Goal: Task Accomplishment & Management: Manage account settings

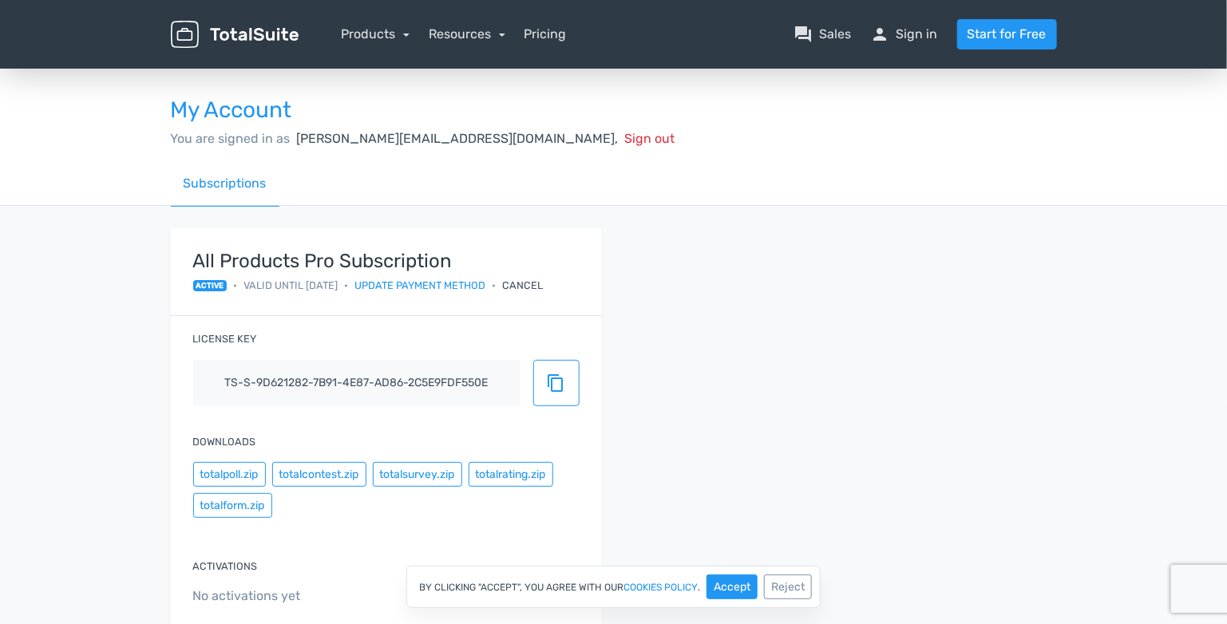
click at [778, 131] on div "You are signed in as carlos@evolve7.com, Sign out" at bounding box center [614, 138] width 886 height 19
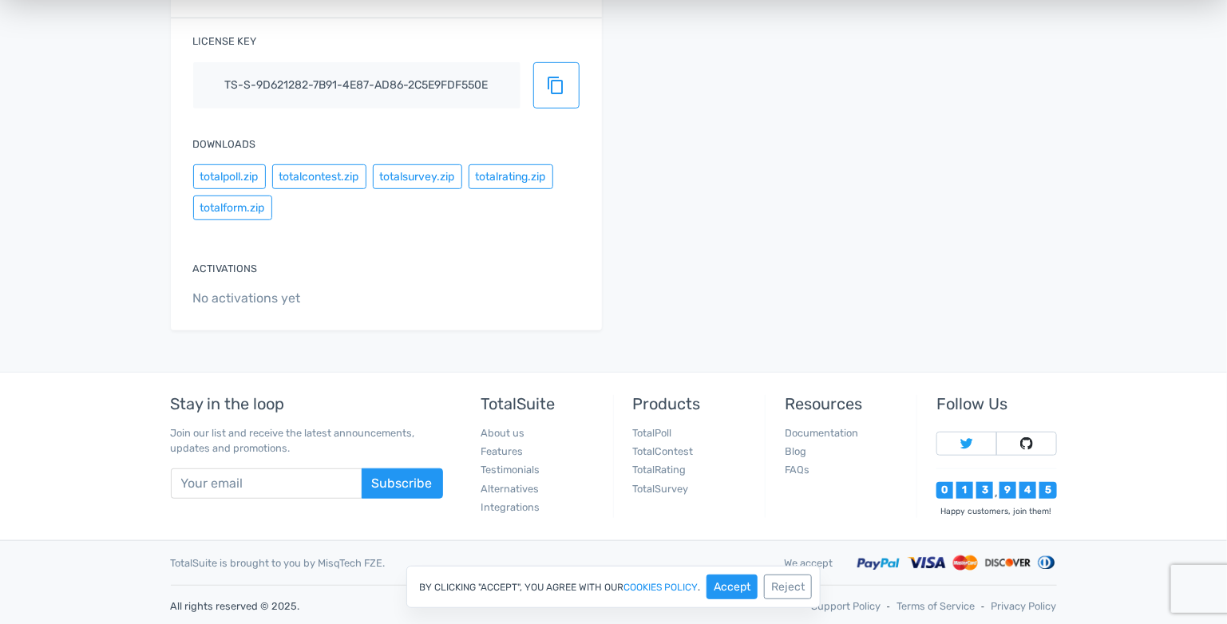
scroll to position [299, 0]
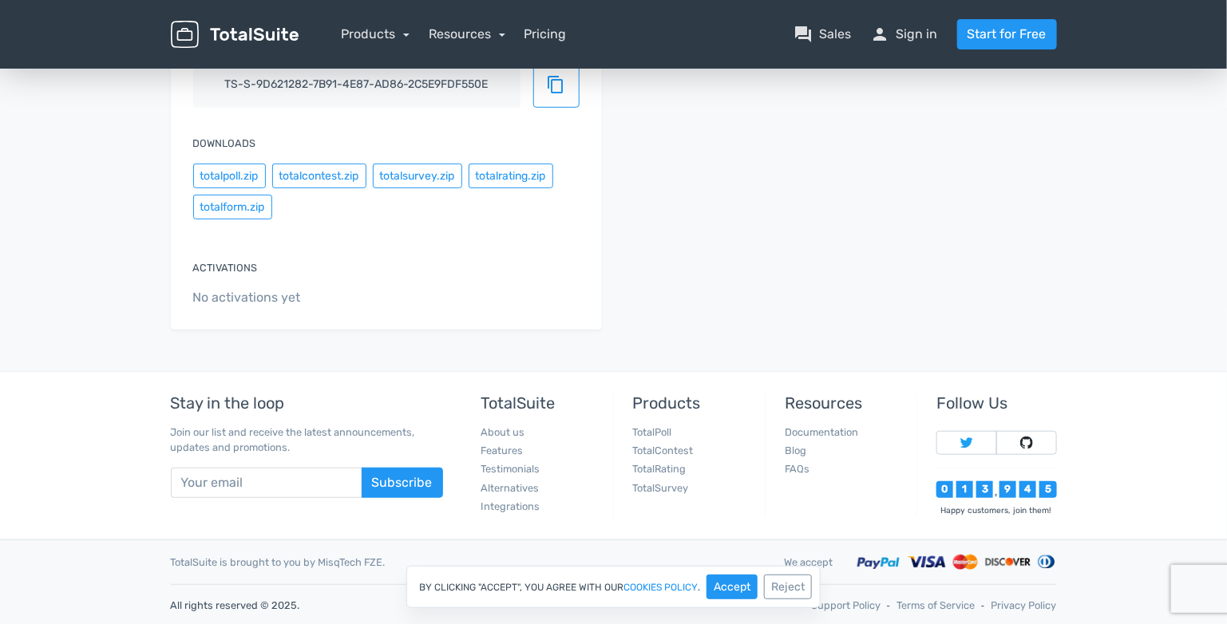
click at [238, 299] on span "No activations yet" at bounding box center [386, 297] width 386 height 19
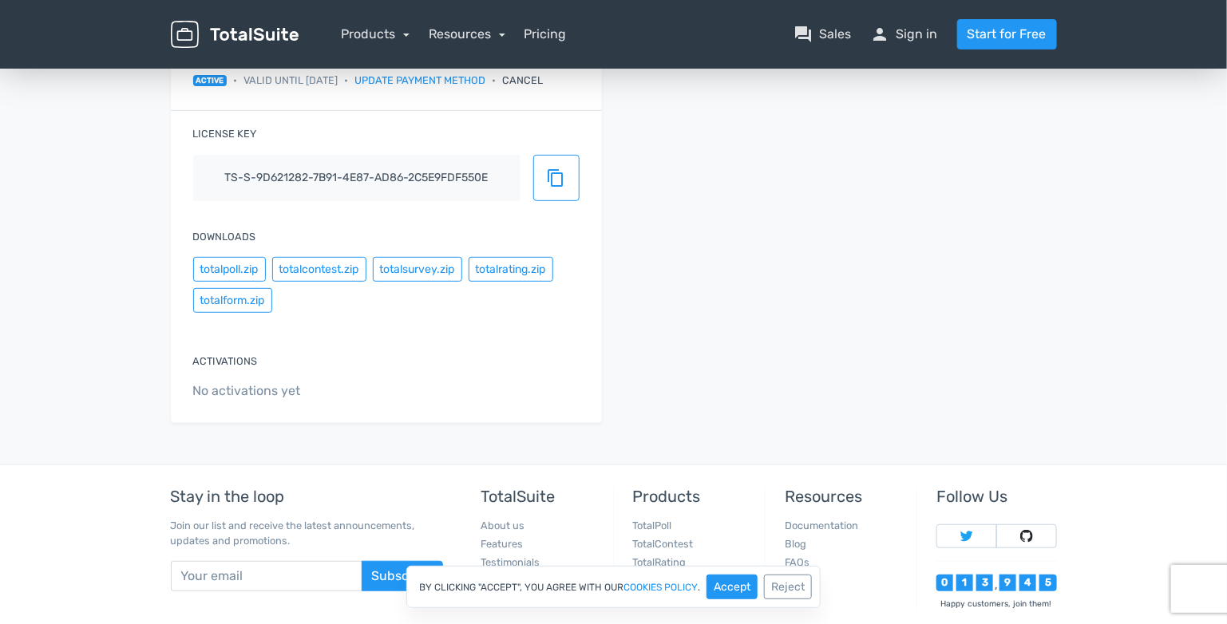
scroll to position [192, 0]
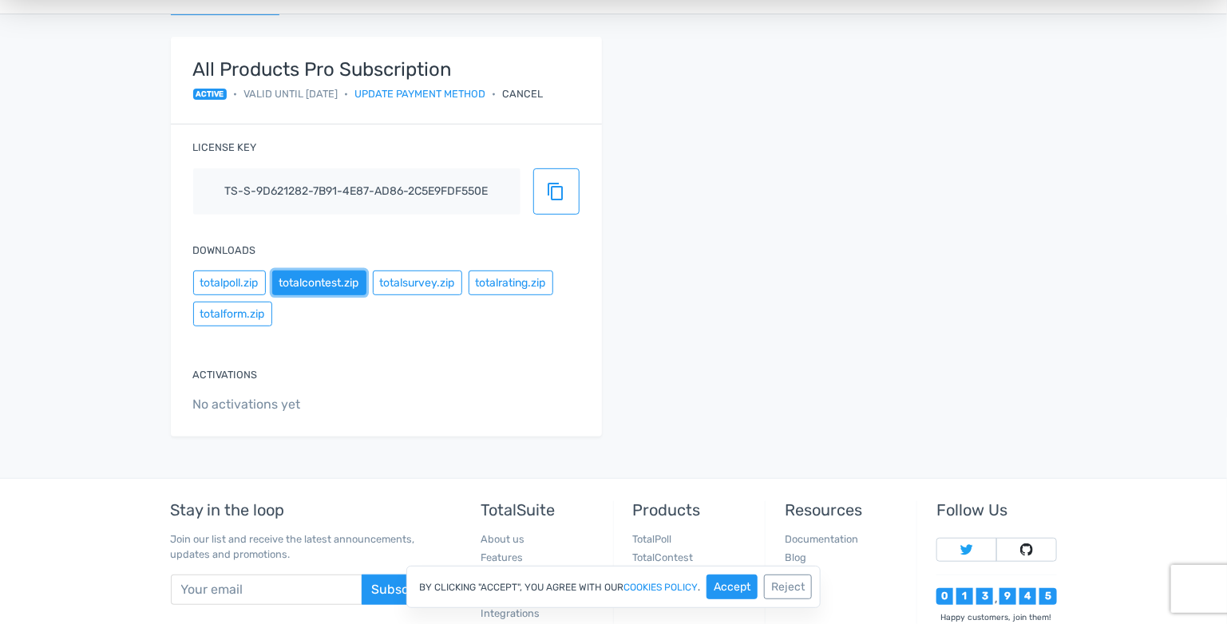
click at [307, 288] on button "totalcontest.zip" at bounding box center [319, 283] width 94 height 25
click at [556, 194] on span "content_copy" at bounding box center [556, 191] width 19 height 19
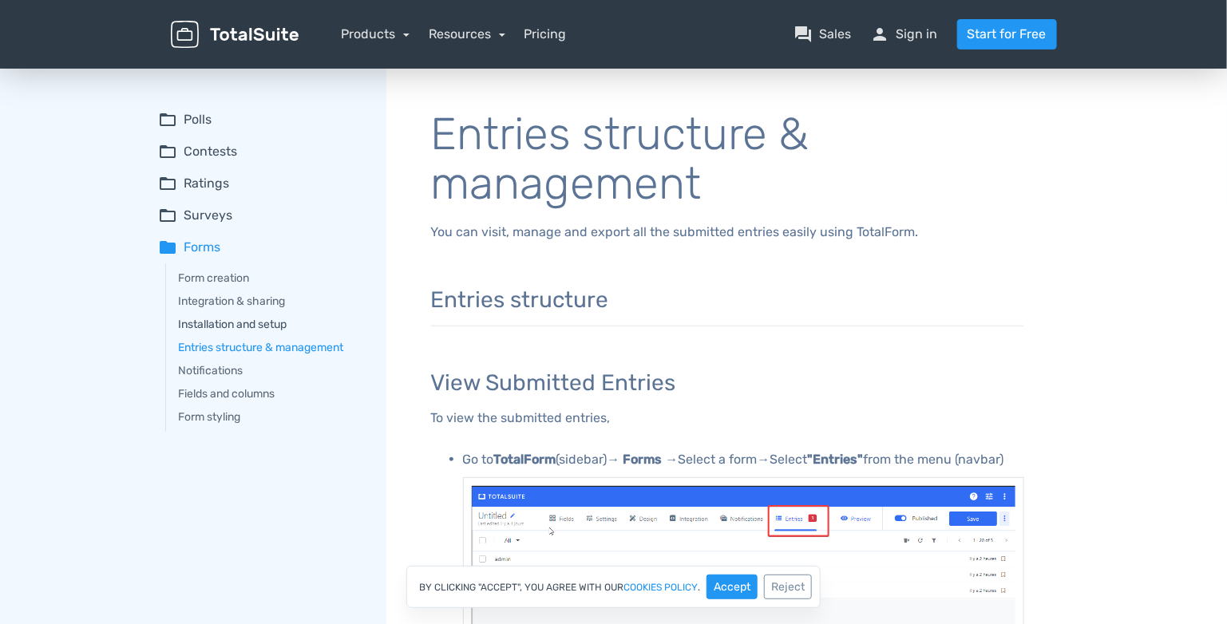
click at [248, 327] on link "Installation and setup" at bounding box center [271, 324] width 185 height 17
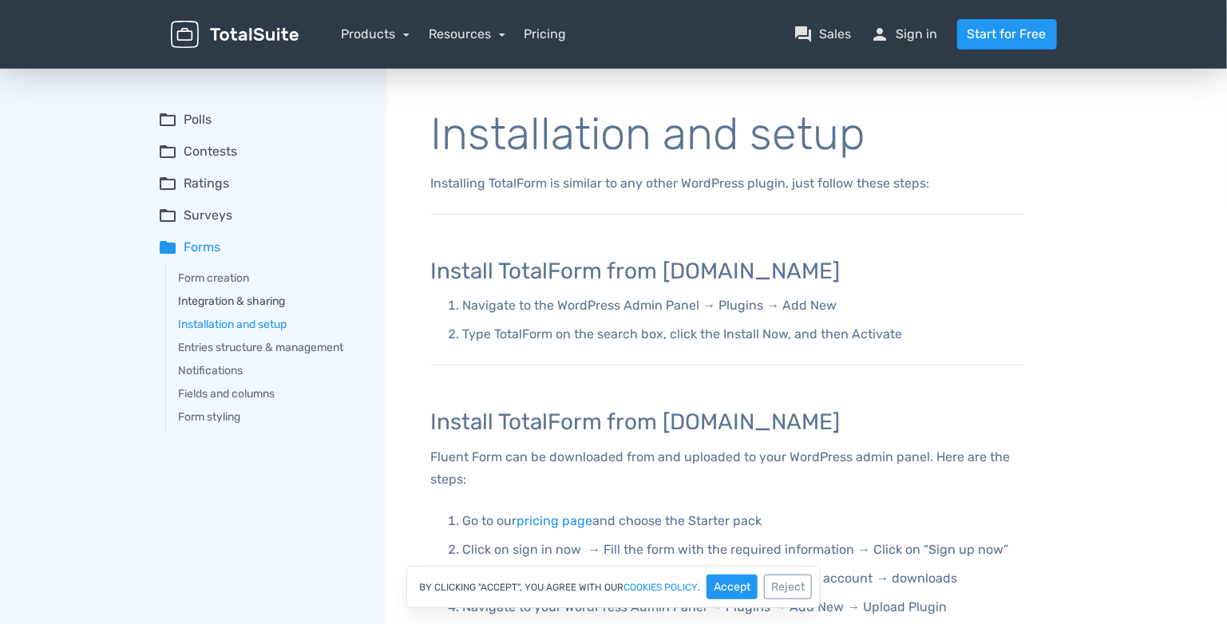
click at [240, 304] on link "Integration & sharing" at bounding box center [271, 301] width 185 height 17
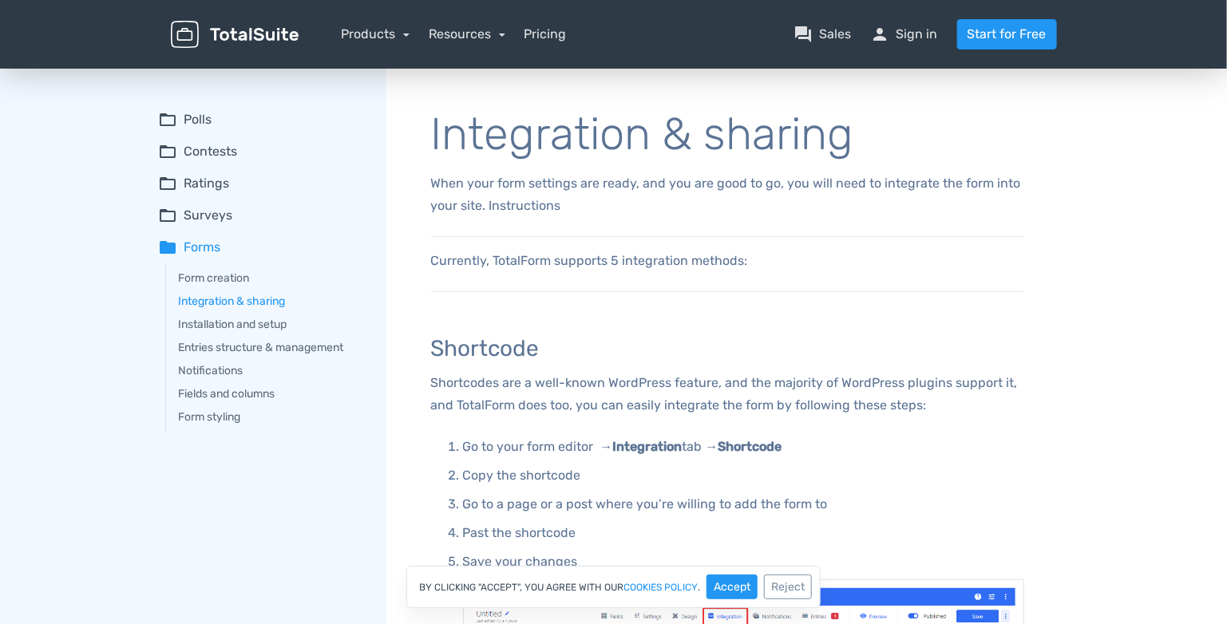
click at [902, 48] on nav "Products TotalPoll WordPress Poll and Contest Plugin TotalContest WordPress Con…" at bounding box center [690, 34] width 759 height 30
click at [901, 43] on link "person Sign in" at bounding box center [904, 34] width 67 height 19
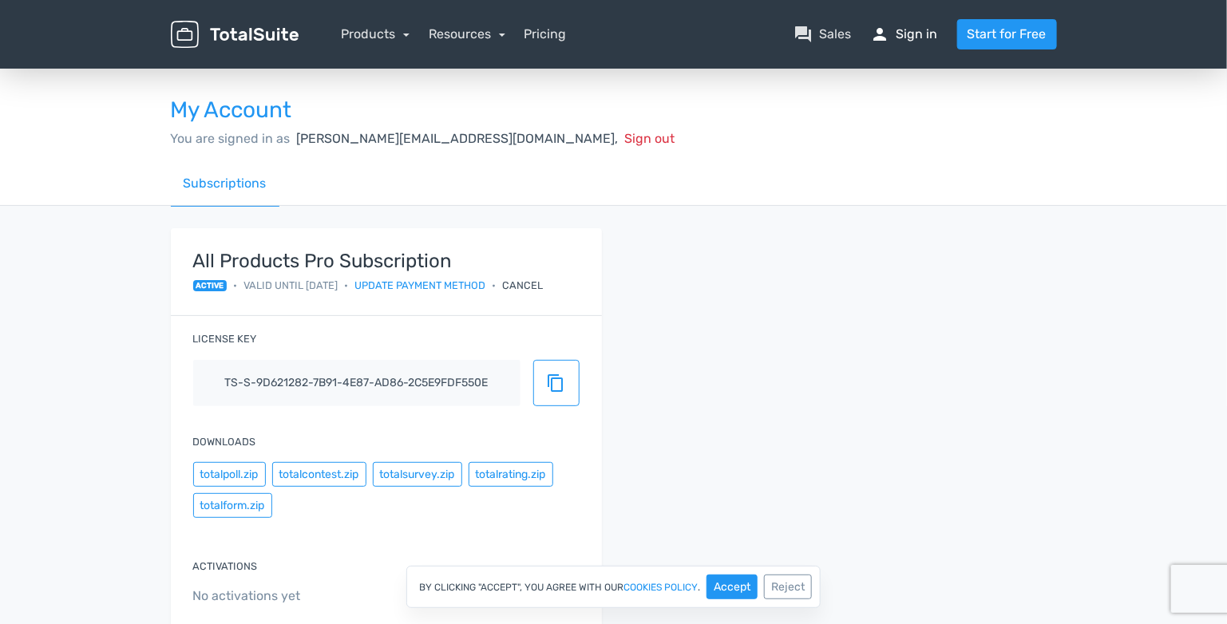
click at [901, 43] on link "person Sign in" at bounding box center [904, 34] width 67 height 19
click at [480, 29] on link "Resources" at bounding box center [467, 33] width 77 height 15
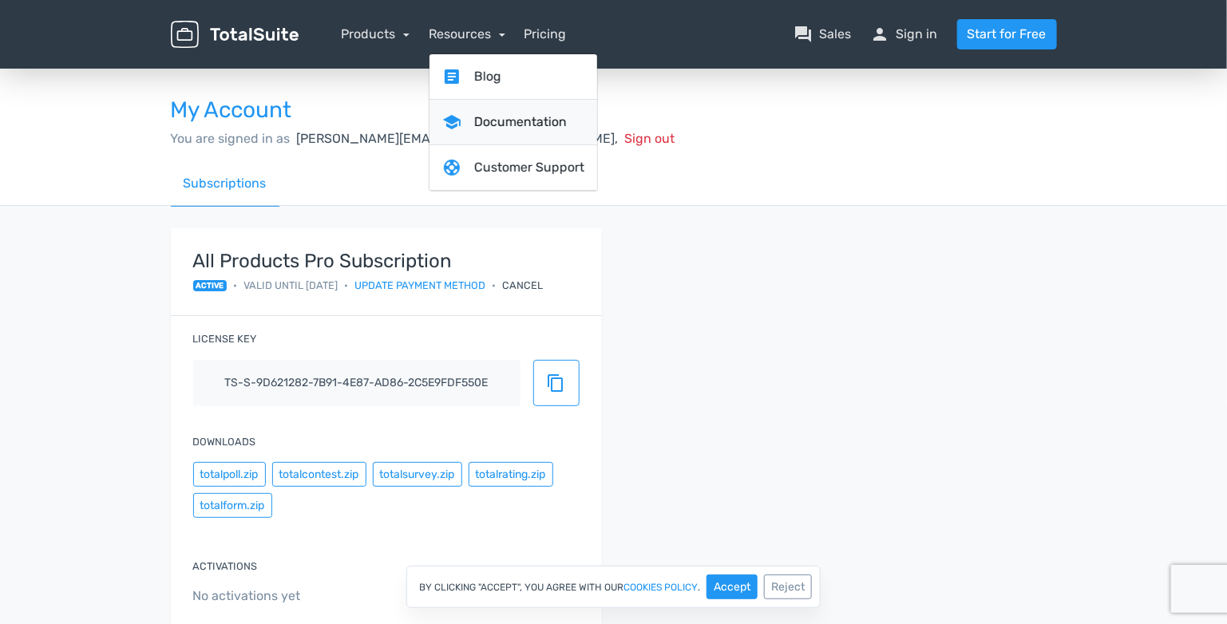
click at [507, 125] on link "school Documentation" at bounding box center [514, 123] width 168 height 46
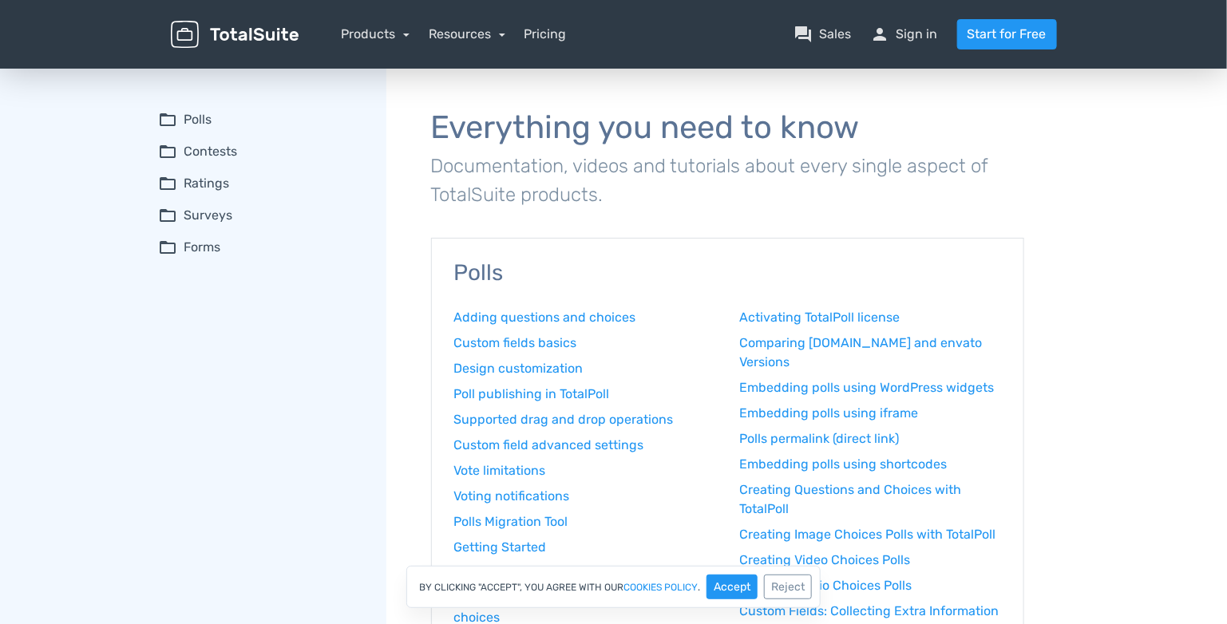
click at [201, 245] on summary "folder_open Forms" at bounding box center [261, 247] width 205 height 19
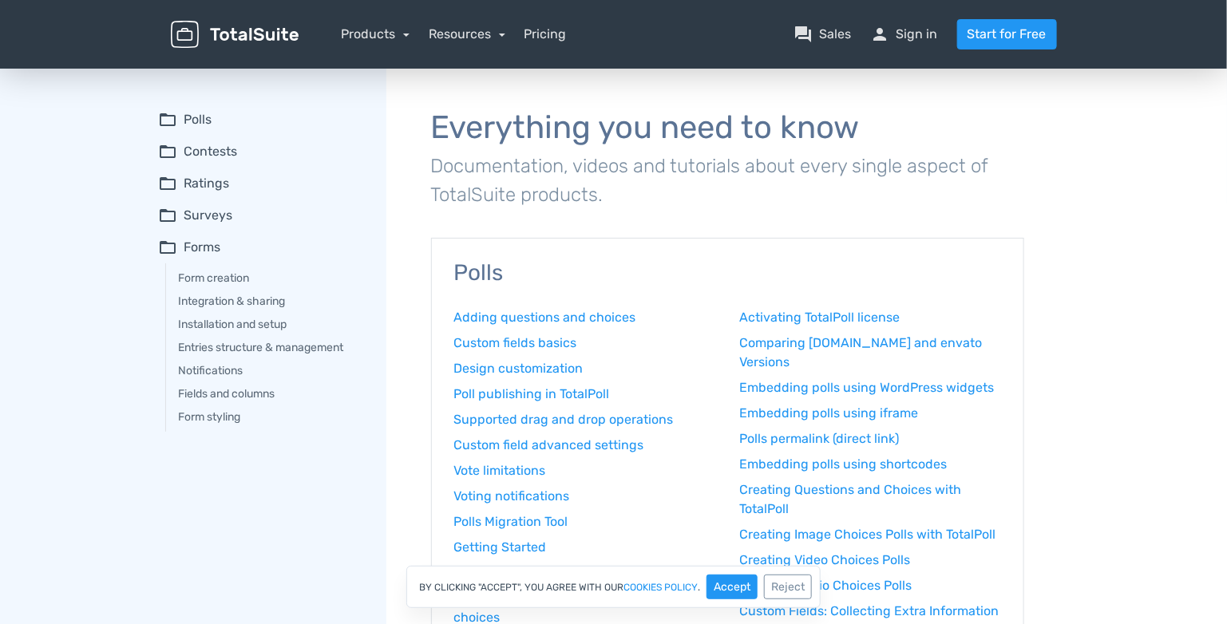
click at [197, 113] on summary "folder_open Polls" at bounding box center [261, 119] width 205 height 19
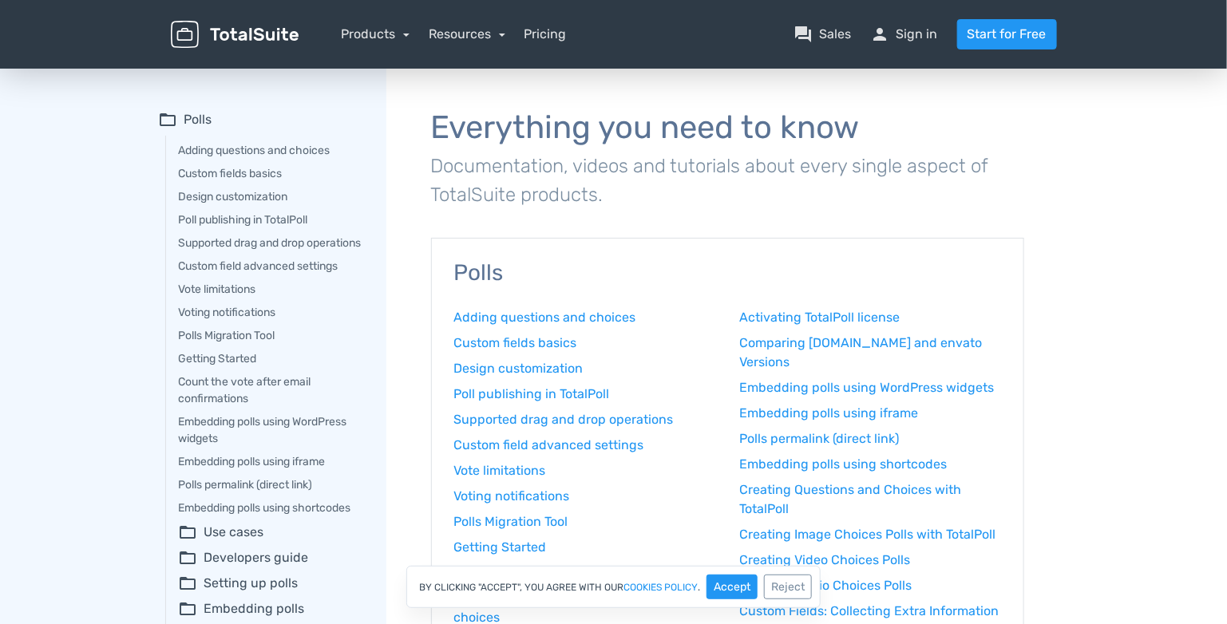
click at [197, 113] on summary "folder_open Polls" at bounding box center [261, 119] width 205 height 19
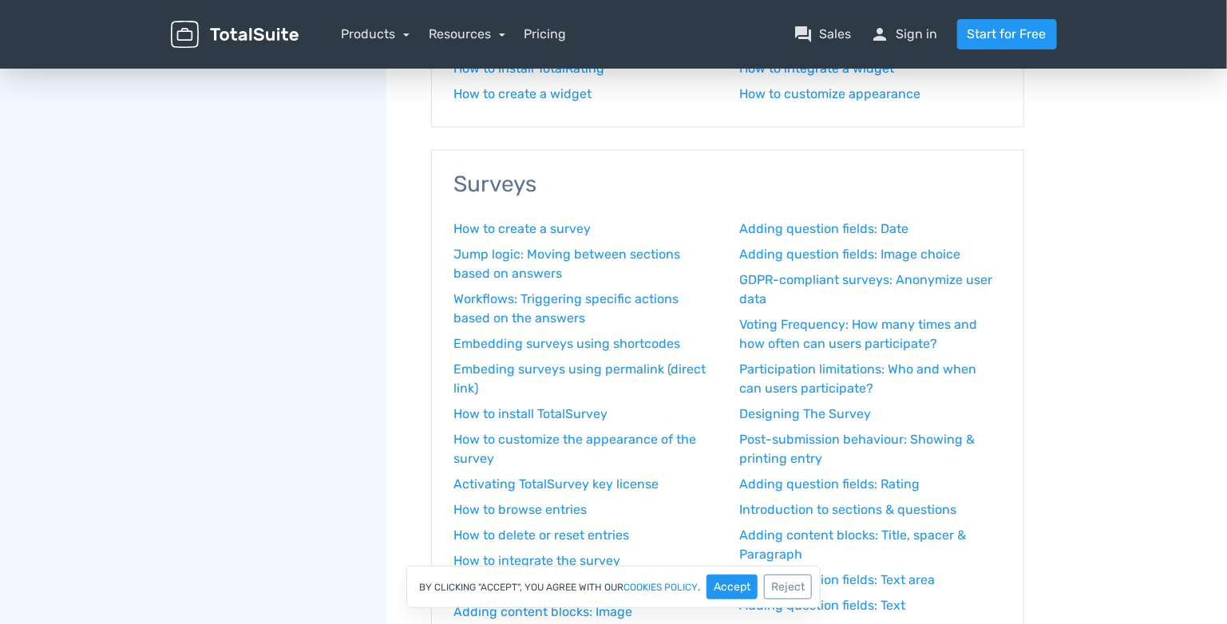
scroll to position [1182, 0]
